Goal: Find specific page/section: Find specific page/section

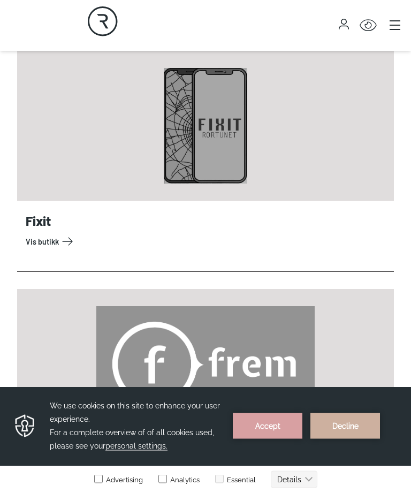
scroll to position [1849, 0]
click at [55, 241] on link "Vis butikk" at bounding box center [208, 241] width 364 height 17
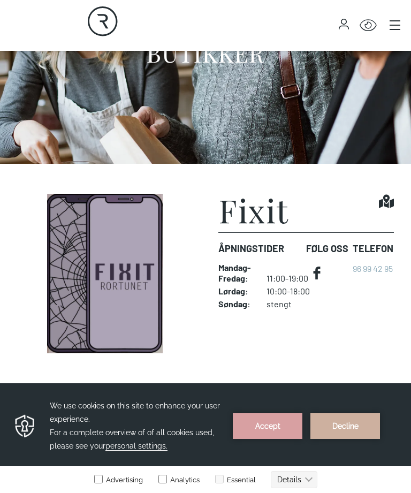
scroll to position [125, 0]
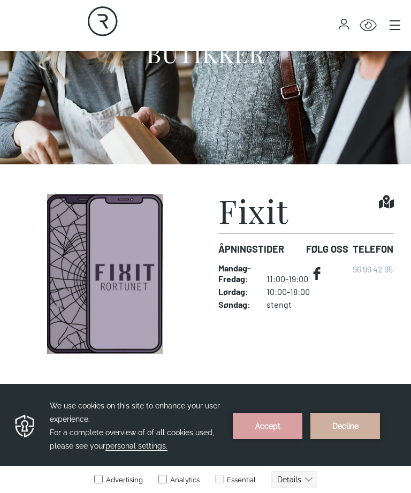
click at [318, 268] on icon at bounding box center [317, 273] width 7 height 13
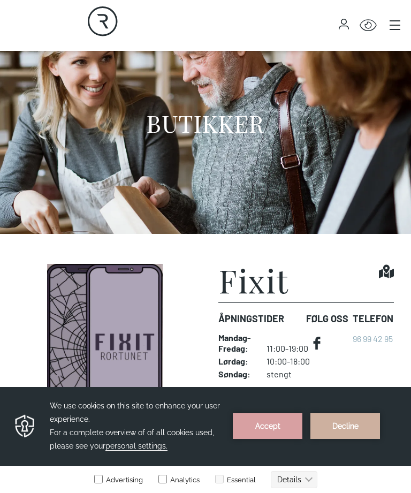
scroll to position [58, 0]
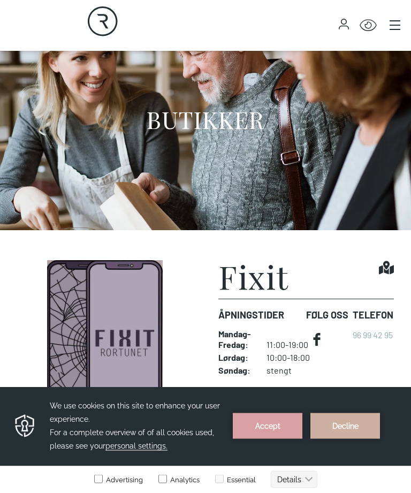
click at [263, 423] on button "Accept" at bounding box center [268, 426] width 70 height 26
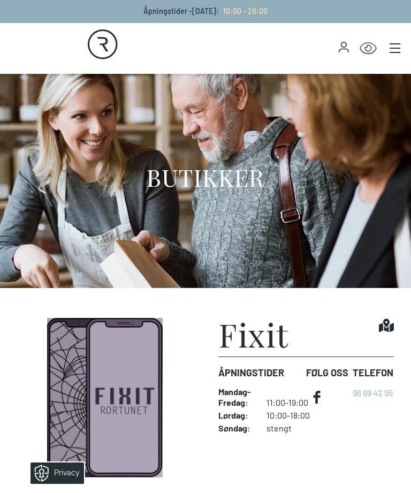
scroll to position [0, 0]
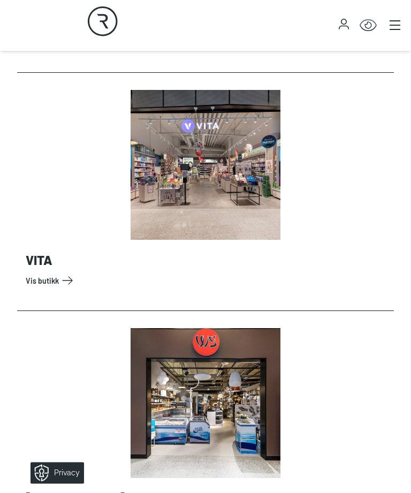
scroll to position [11347, 0]
